Goal: Task Accomplishment & Management: Manage account settings

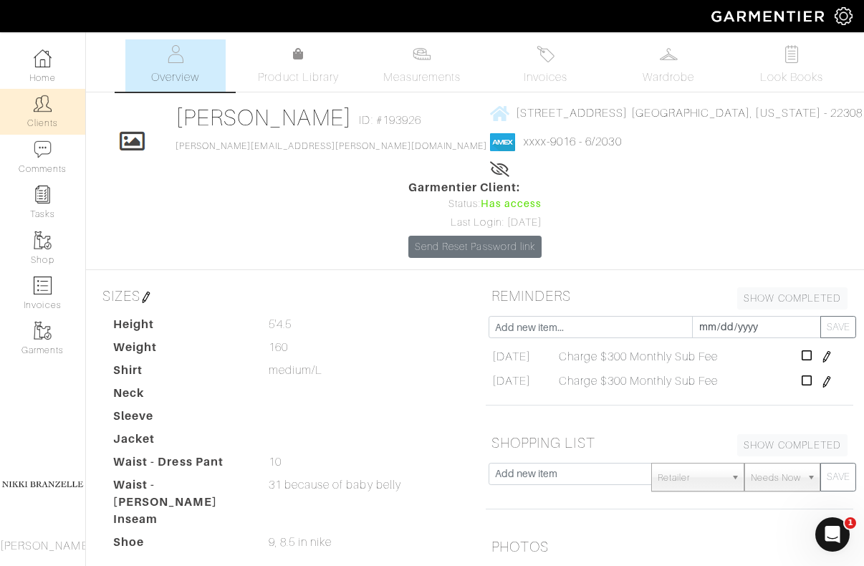
click at [77, 115] on link "Clients" at bounding box center [42, 111] width 85 height 45
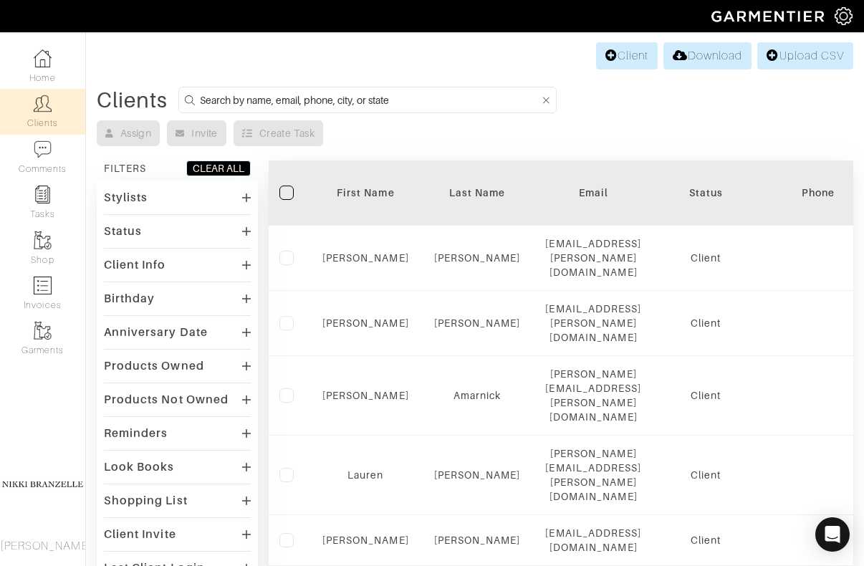
click at [372, 100] on input at bounding box center [370, 100] width 340 height 18
type input "lindsa"
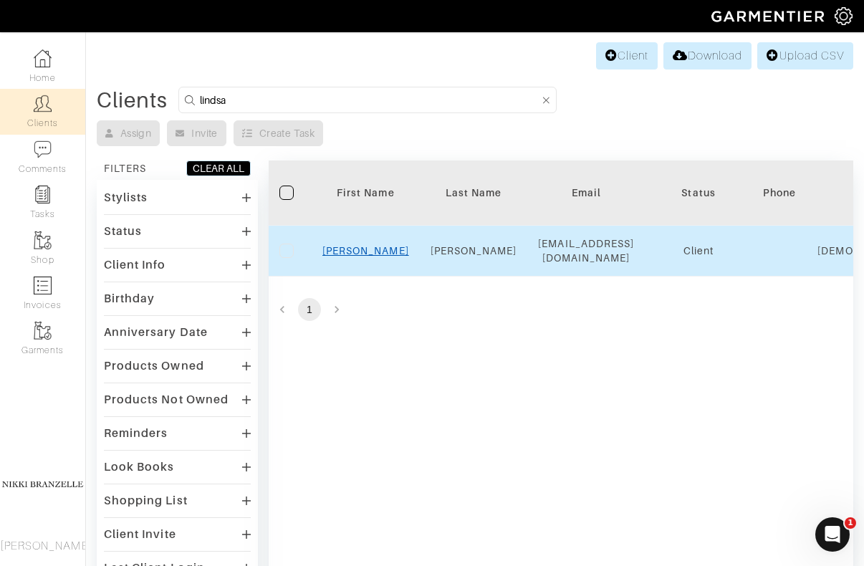
click at [371, 254] on link "[PERSON_NAME]" at bounding box center [366, 250] width 87 height 11
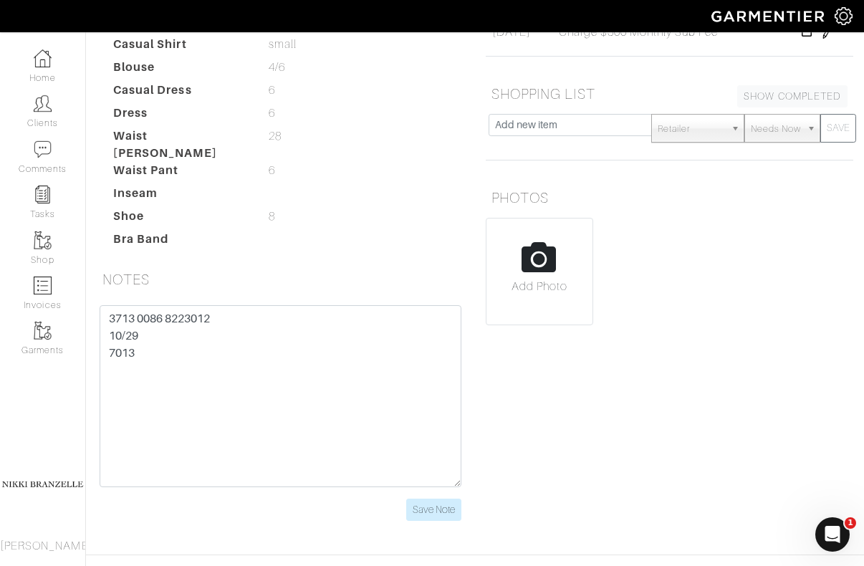
scroll to position [379, 0]
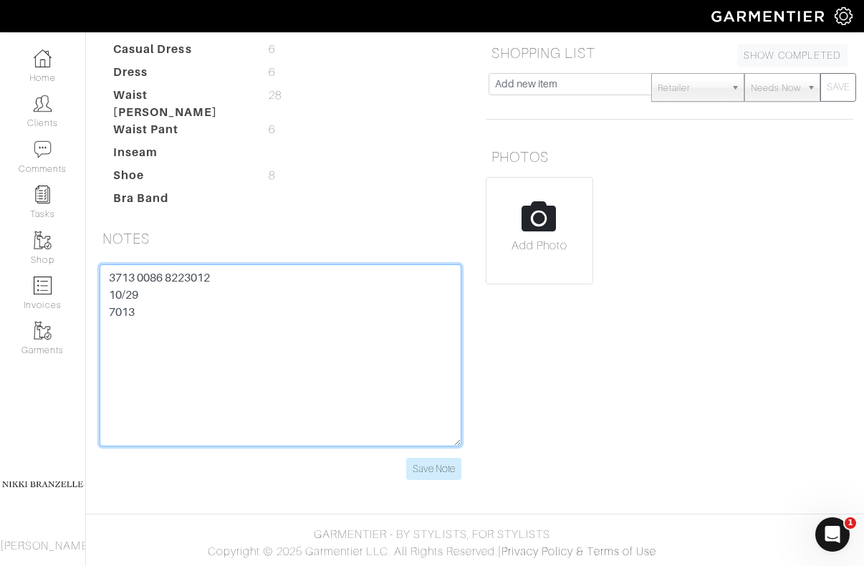
click at [210, 272] on textarea "3713 0086 8223012 10/29 7013" at bounding box center [281, 355] width 362 height 182
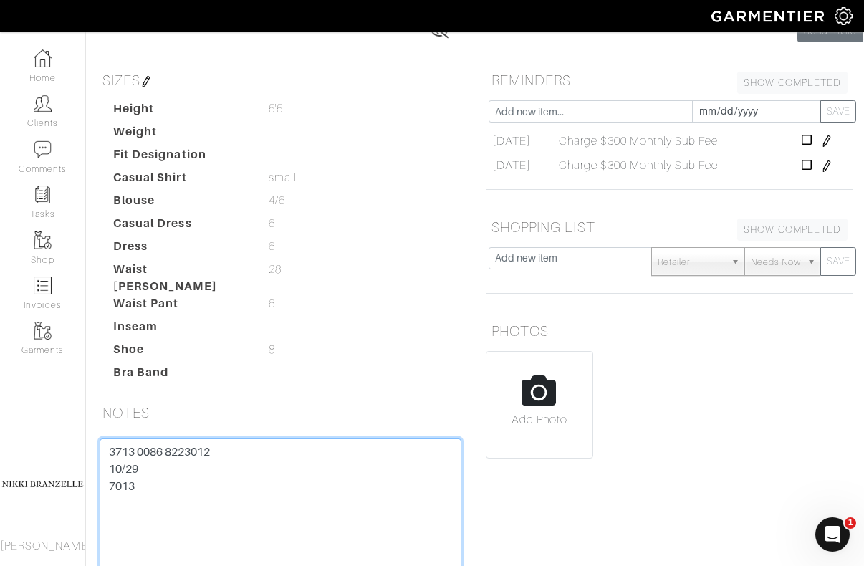
scroll to position [0, 0]
